Goal: Task Accomplishment & Management: Complete application form

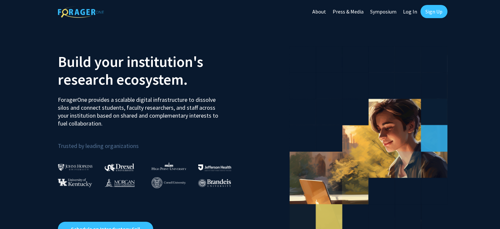
click at [412, 13] on link "Log In" at bounding box center [410, 11] width 21 height 23
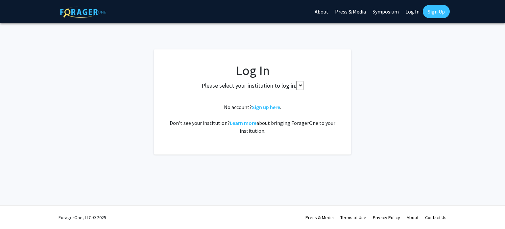
select select
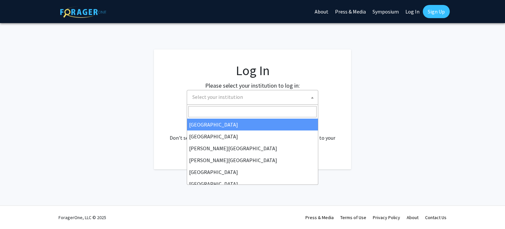
click at [244, 98] on span "Select your institution" at bounding box center [254, 96] width 128 height 13
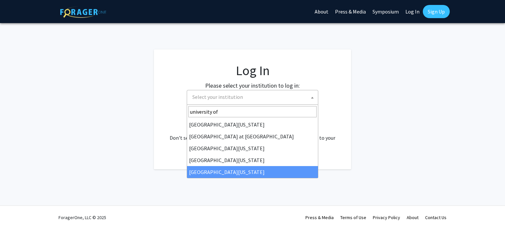
type input "university of"
select select "33"
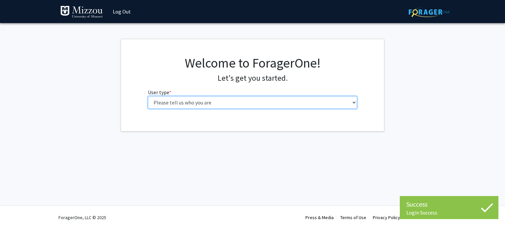
click at [228, 102] on select "Please tell us who you are Undergraduate Student Master's Student Doctoral Cand…" at bounding box center [253, 102] width 210 height 12
select select "1: undergrad"
click at [148, 96] on select "Please tell us who you are Undergraduate Student Master's Student Doctoral Cand…" at bounding box center [253, 102] width 210 height 12
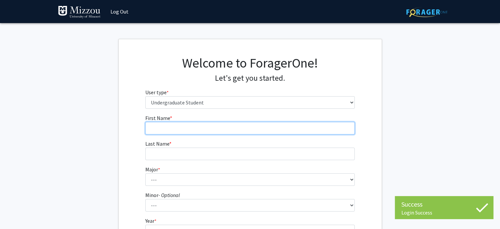
click at [229, 125] on input "First Name * required" at bounding box center [250, 128] width 210 height 12
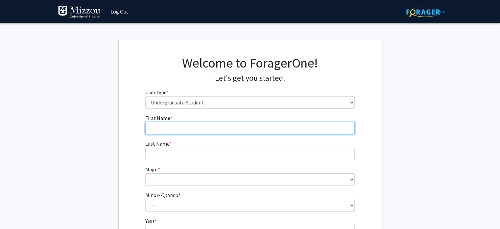
type input "[PERSON_NAME]"
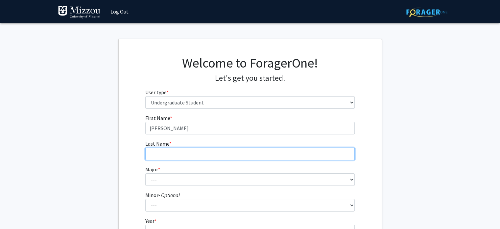
type input "Hu"
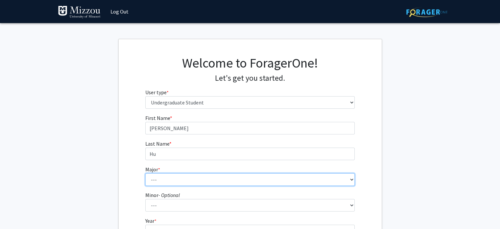
click at [196, 179] on select "--- Agribusiness Management Agricultural Education Agricultural Education: Comm…" at bounding box center [250, 179] width 210 height 12
select select "135: 2628"
click at [145, 173] on select "--- Agribusiness Management Agricultural Education Agricultural Education: Comm…" at bounding box center [250, 179] width 210 height 12
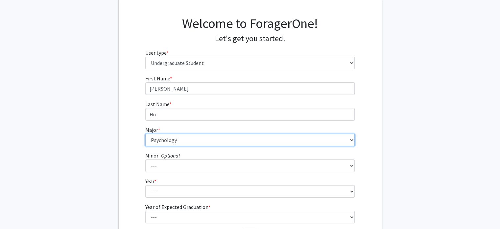
scroll to position [41, 0]
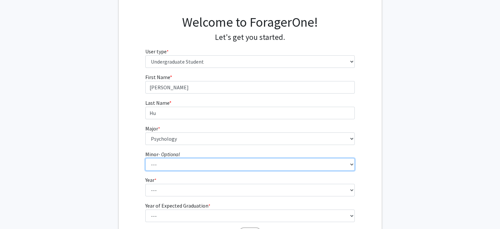
click at [193, 168] on select "--- Accountancy Aerospace Engineering Aerospace Studies Agribusiness Management…" at bounding box center [250, 164] width 210 height 12
select select "24: 1980"
click at [145, 158] on select "--- Accountancy Aerospace Engineering Aerospace Studies Agribusiness Management…" at bounding box center [250, 164] width 210 height 12
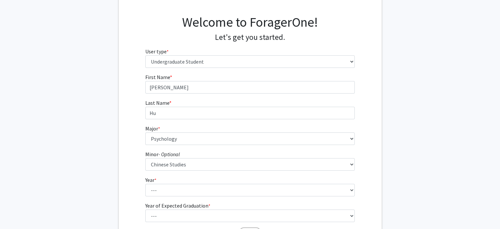
click at [283, 196] on form "First Name * required [PERSON_NAME] Last Name * required [PERSON_NAME] * requir…" at bounding box center [250, 153] width 210 height 161
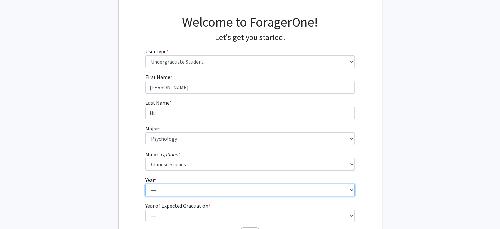
click at [350, 189] on select "--- First-year Sophomore Junior Senior Postbaccalaureate Certificate" at bounding box center [250, 190] width 210 height 12
select select "3: junior"
click at [145, 184] on select "--- First-year Sophomore Junior Senior Postbaccalaureate Certificate" at bounding box center [250, 190] width 210 height 12
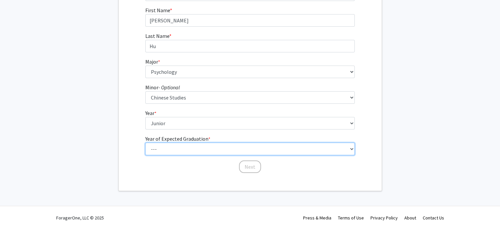
click at [216, 146] on select "--- 2025 2026 2027 2028 2029 2030 2031 2032 2033 2034" at bounding box center [250, 148] width 210 height 12
select select "3: 2027"
click at [145, 142] on select "--- 2025 2026 2027 2028 2029 2030 2031 2032 2033 2034" at bounding box center [250, 148] width 210 height 12
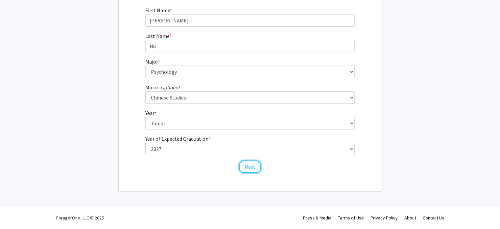
click at [253, 165] on button "Next" at bounding box center [250, 166] width 22 height 12
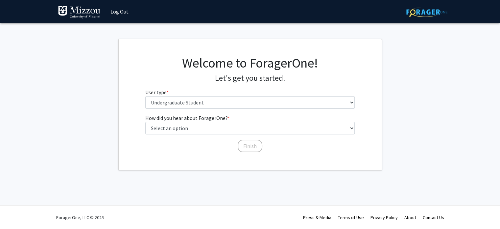
scroll to position [0, 0]
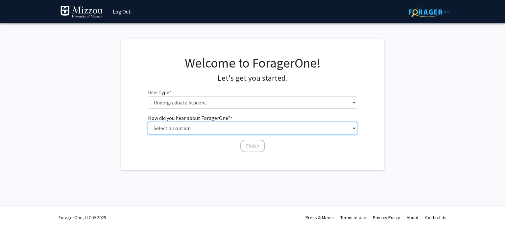
click at [258, 130] on select "Select an option Peer/student recommendation Faculty/staff recommendation Unive…" at bounding box center [253, 128] width 210 height 12
select select "2: faculty_recommendation"
click at [148, 122] on select "Select an option Peer/student recommendation Faculty/staff recommendation Unive…" at bounding box center [253, 128] width 210 height 12
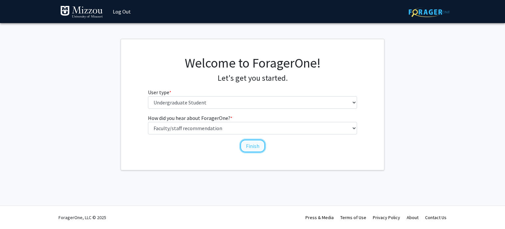
click at [259, 145] on button "Finish" at bounding box center [252, 145] width 25 height 12
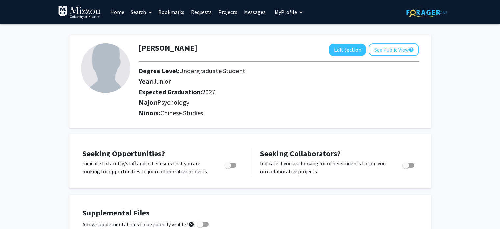
click at [204, 12] on link "Requests" at bounding box center [201, 11] width 27 height 23
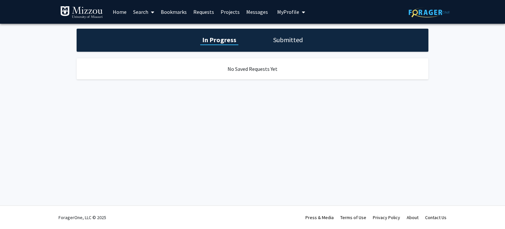
click at [280, 39] on h1 "Submitted" at bounding box center [288, 39] width 34 height 9
click at [299, 13] on span "My profile dropdown to access profile and logout" at bounding box center [302, 12] width 6 height 23
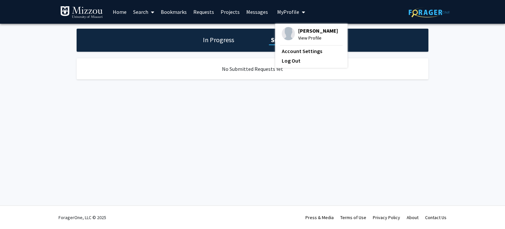
click at [249, 13] on link "Messages" at bounding box center [257, 11] width 28 height 23
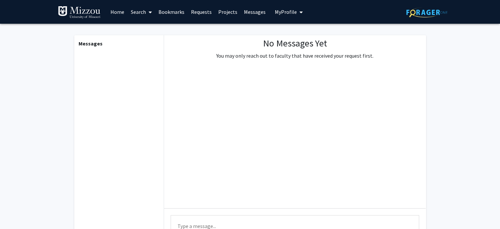
click at [144, 14] on link "Search" at bounding box center [142, 11] width 28 height 23
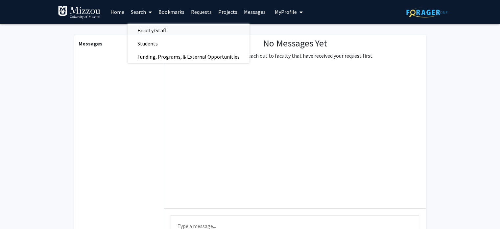
click at [155, 32] on span "Faculty/Staff" at bounding box center [152, 30] width 48 height 13
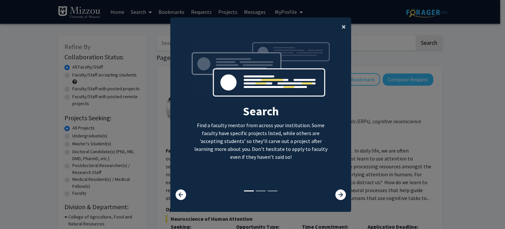
click at [343, 26] on span "×" at bounding box center [344, 26] width 4 height 10
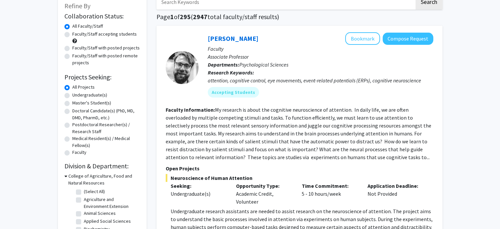
scroll to position [41, 0]
click at [100, 94] on label "Undergraduate(s)" at bounding box center [89, 94] width 35 height 7
click at [77, 94] on input "Undergraduate(s)" at bounding box center [74, 93] width 4 height 4
radio input "true"
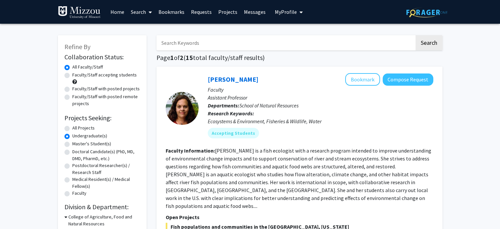
click at [119, 76] on label "Faculty/Staff accepting students" at bounding box center [104, 74] width 64 height 7
click at [77, 76] on input "Faculty/Staff accepting students" at bounding box center [74, 73] width 4 height 4
radio input "true"
click at [270, 37] on input "Search Keywords" at bounding box center [286, 42] width 258 height 15
type input "[PERSON_NAME]"
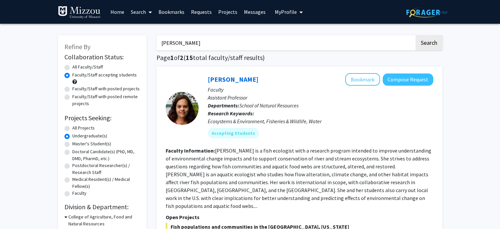
click at [416, 35] on button "Search" at bounding box center [429, 42] width 27 height 15
radio input "true"
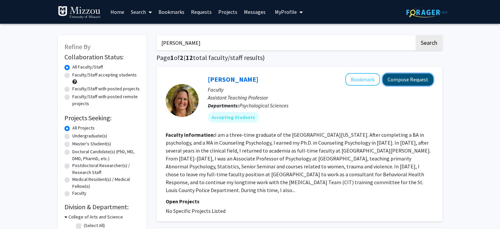
click at [397, 80] on button "Compose Request" at bounding box center [408, 79] width 51 height 12
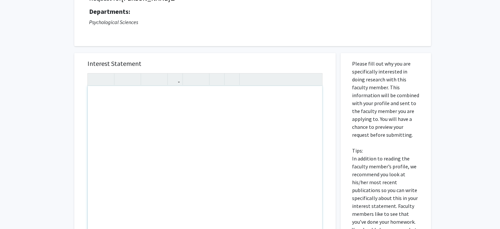
scroll to position [45, 0]
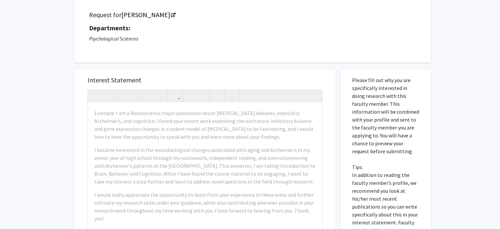
click at [180, 70] on div "Interest Statement Example: I am a Neuroscience major passionate about [MEDICAL…" at bounding box center [205, 167] width 248 height 196
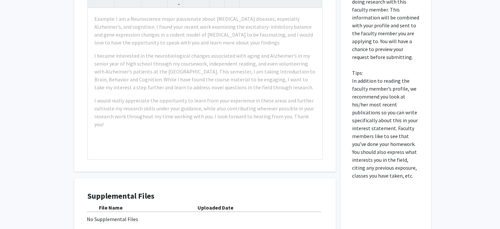
scroll to position [211, 0]
